Goal: Information Seeking & Learning: Learn about a topic

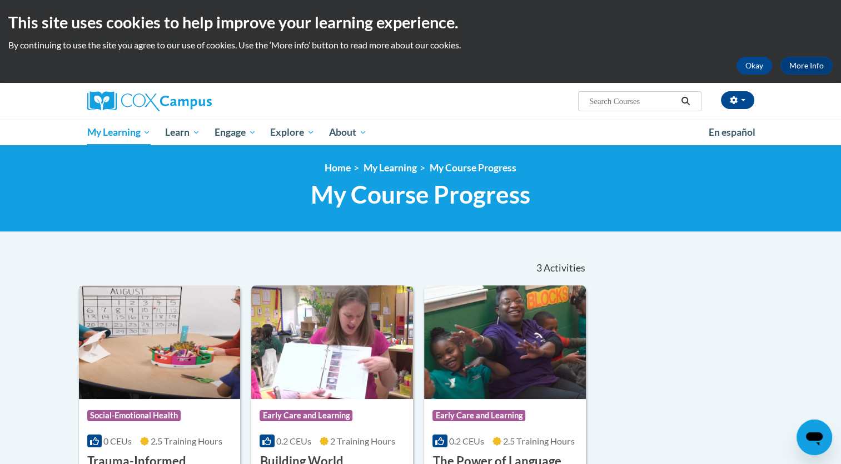
click at [173, 354] on img at bounding box center [160, 341] width 162 height 113
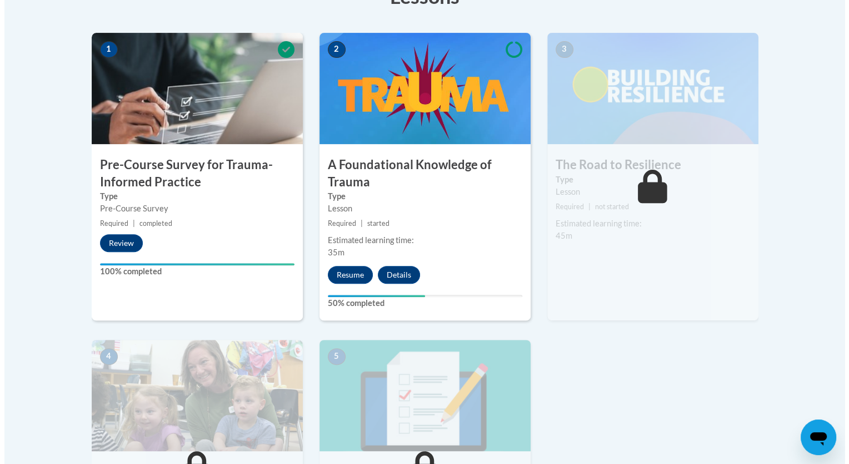
scroll to position [393, 0]
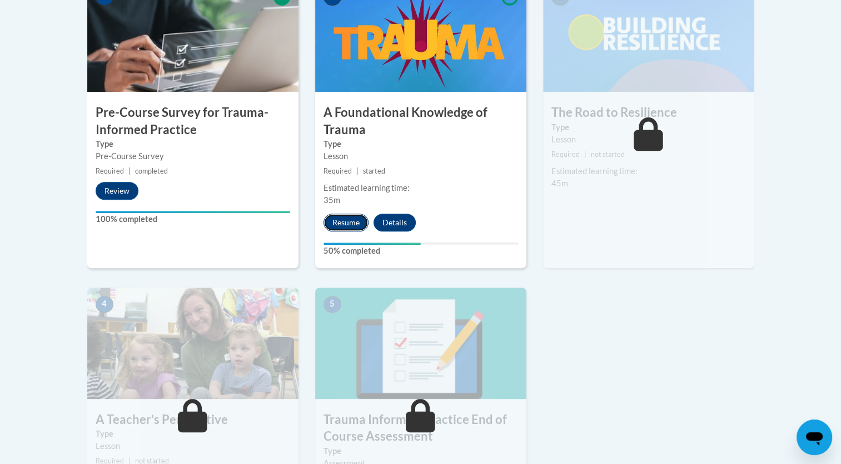
click at [339, 221] on button "Resume" at bounding box center [346, 222] width 45 height 18
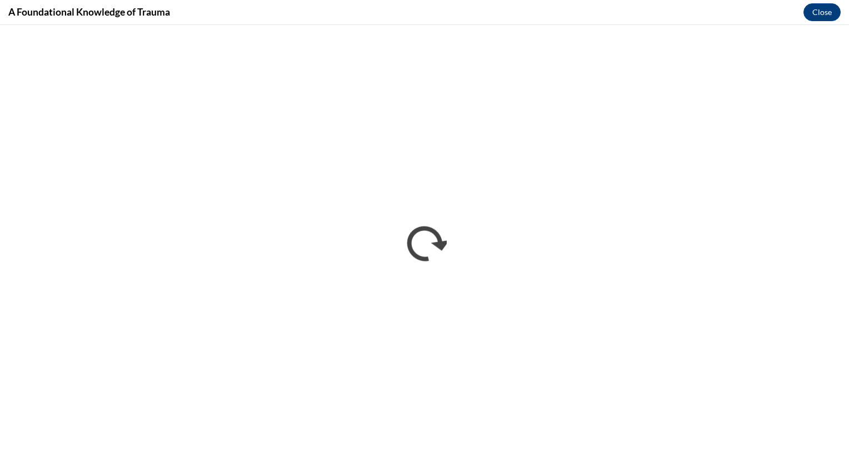
scroll to position [0, 0]
